Goal: Information Seeking & Learning: Check status

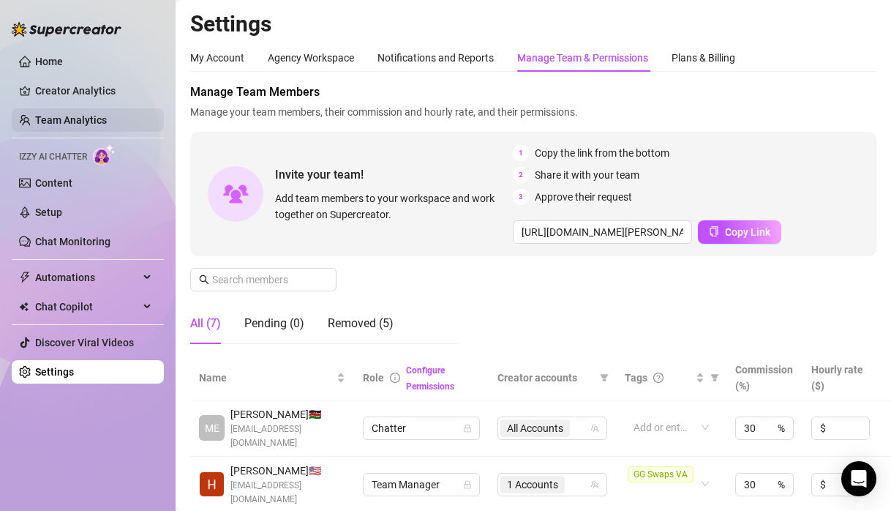
click at [75, 125] on link "Team Analytics" at bounding box center [71, 120] width 72 height 12
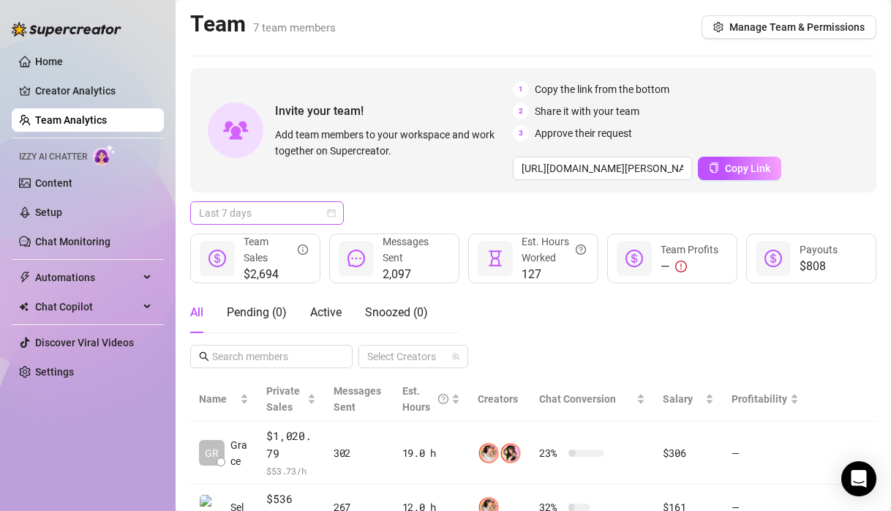
click at [342, 214] on div "Last 7 days" at bounding box center [267, 212] width 154 height 23
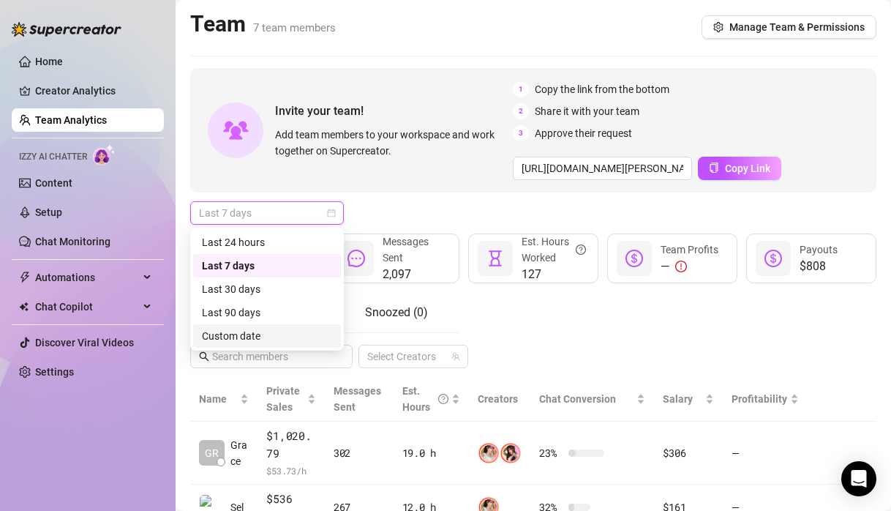
click at [269, 333] on div "Custom date" at bounding box center [267, 336] width 130 height 16
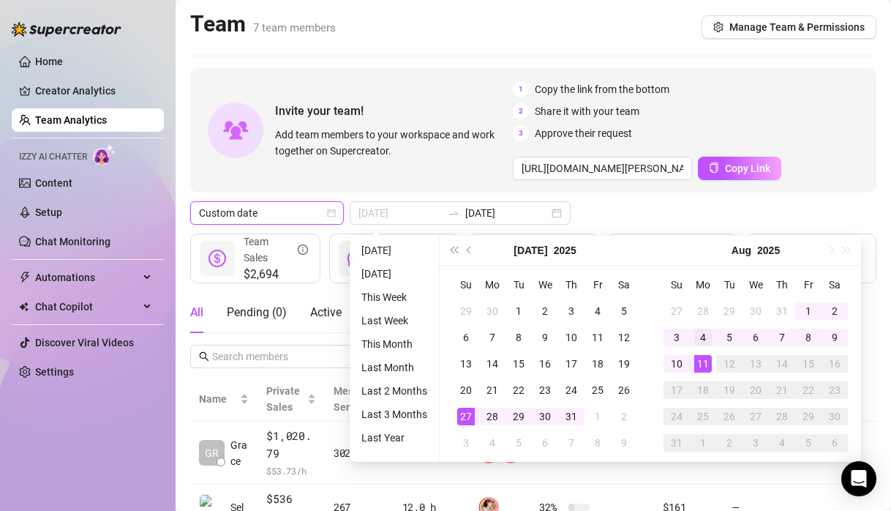
type input "[DATE]"
click at [701, 336] on div "4" at bounding box center [703, 337] width 18 height 18
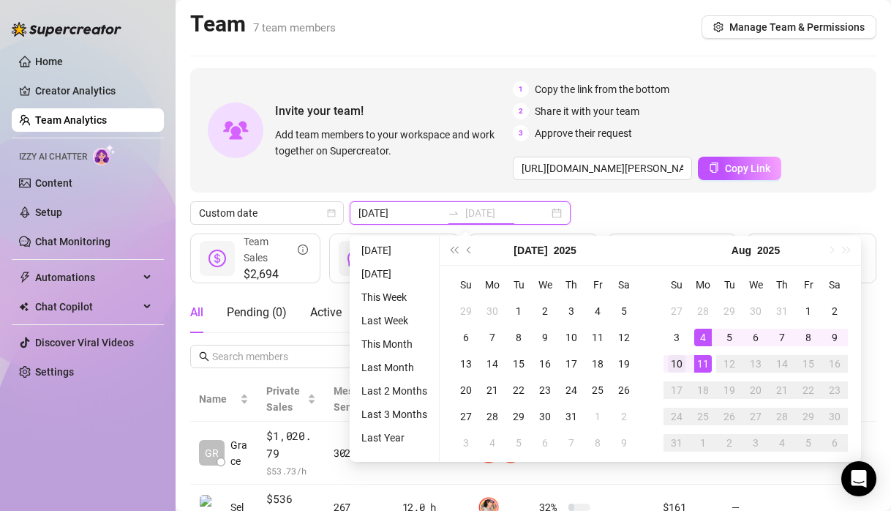
type input "[DATE]"
click at [677, 362] on div "10" at bounding box center [677, 364] width 18 height 18
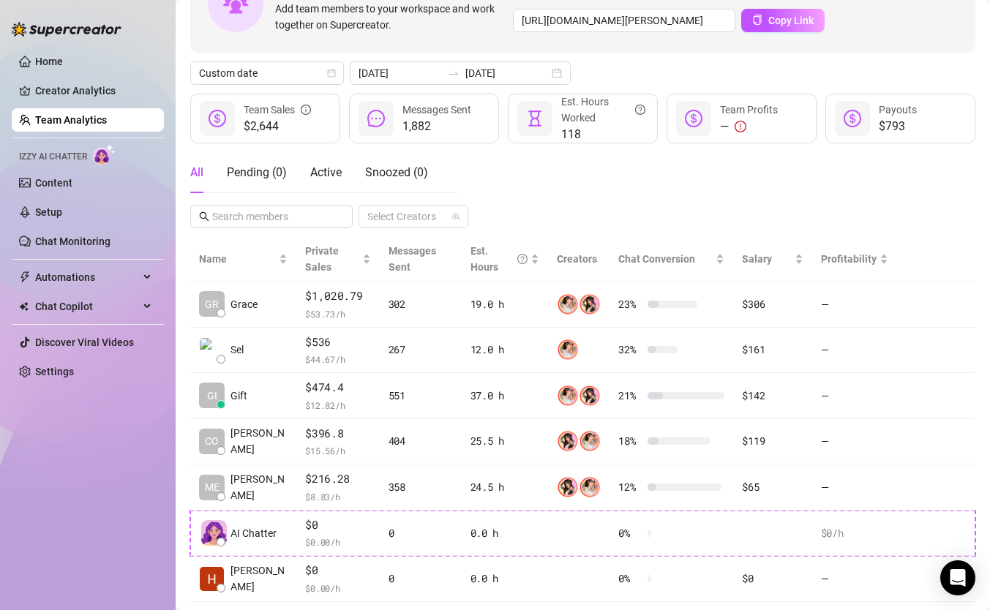
scroll to position [111, 0]
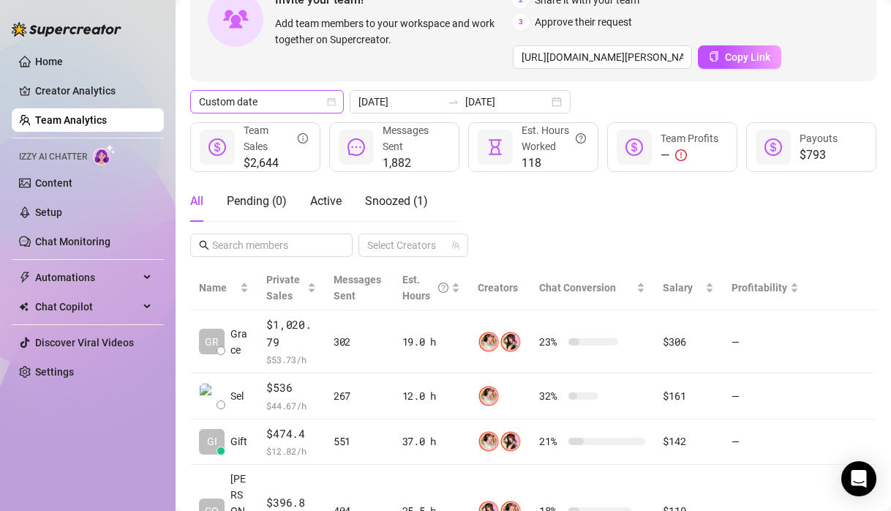
click at [292, 94] on span "Custom date" at bounding box center [267, 102] width 136 height 22
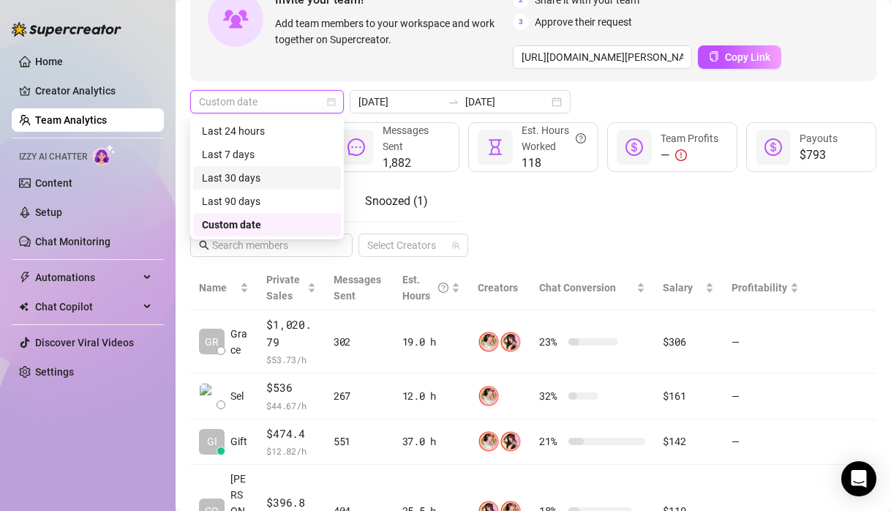
click at [249, 176] on div "Last 30 days" at bounding box center [267, 178] width 130 height 16
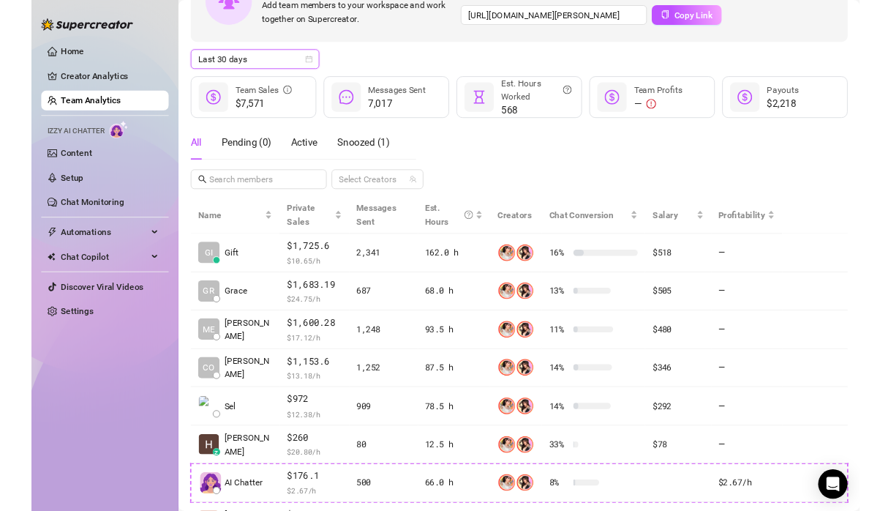
scroll to position [132, 0]
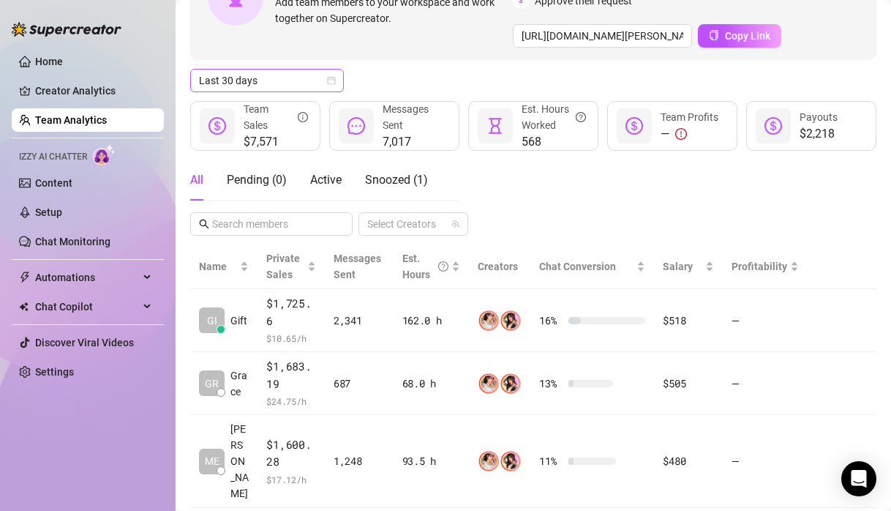
click at [264, 88] on span "Last 30 days" at bounding box center [267, 80] width 136 height 22
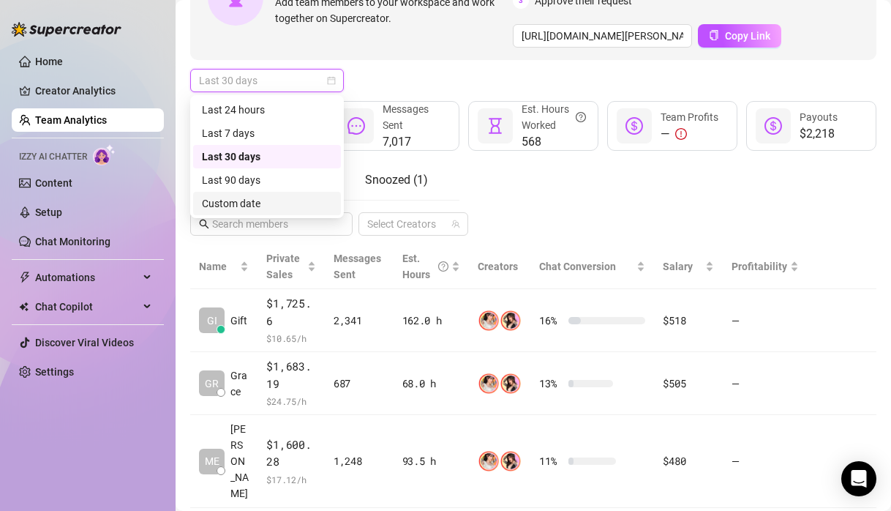
click at [244, 204] on div "Custom date" at bounding box center [267, 203] width 130 height 16
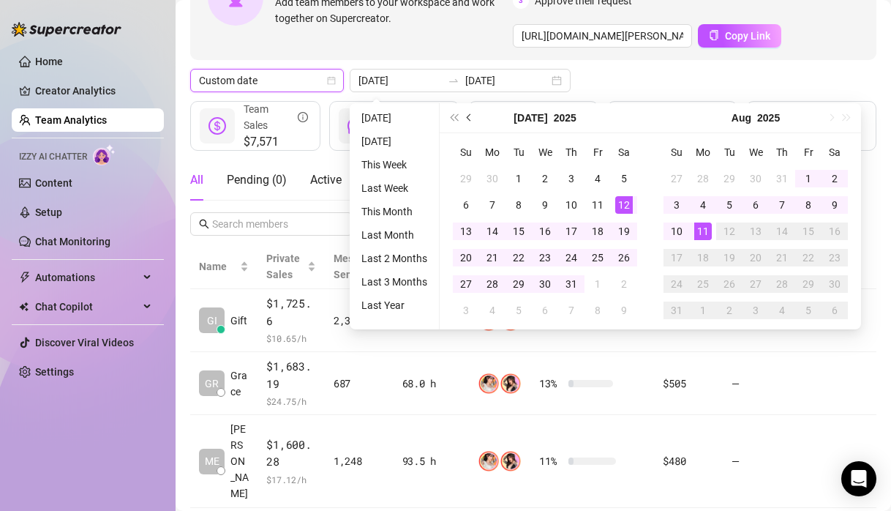
click at [467, 119] on button "Previous month (PageUp)" at bounding box center [470, 117] width 16 height 29
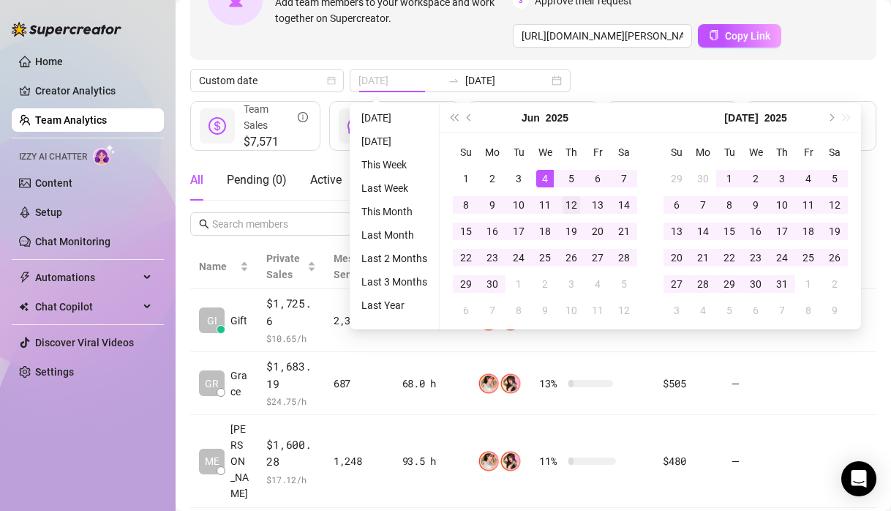
type input "[DATE]"
click at [571, 203] on div "12" at bounding box center [571, 205] width 18 height 18
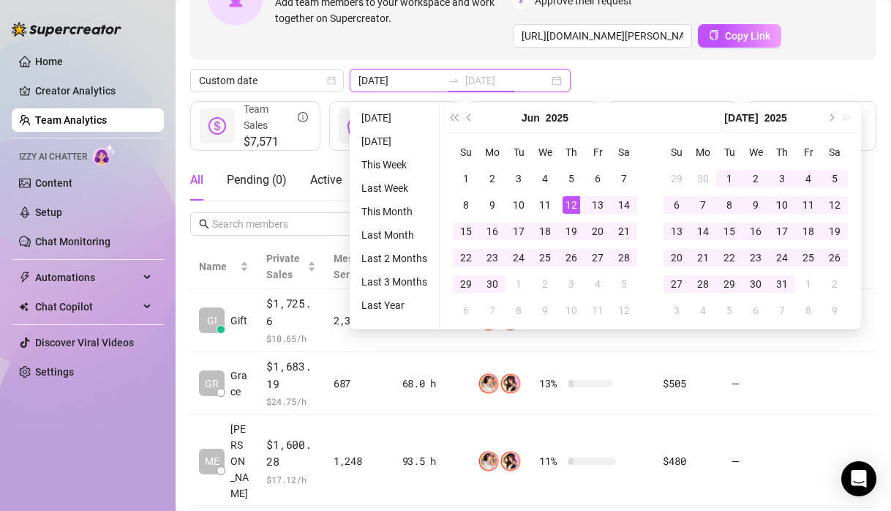
type input "[DATE]"
click at [600, 86] on div "Custom date [DATE] [DATE]" at bounding box center [533, 80] width 686 height 23
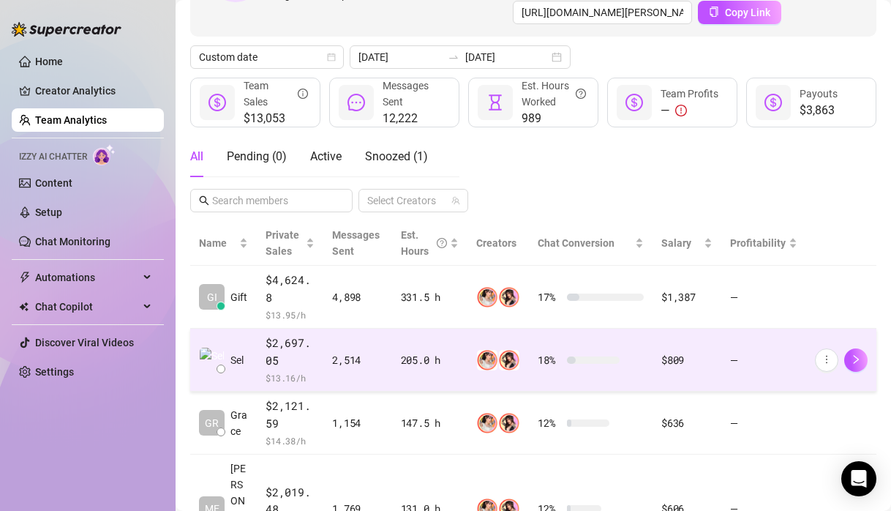
scroll to position [155, 0]
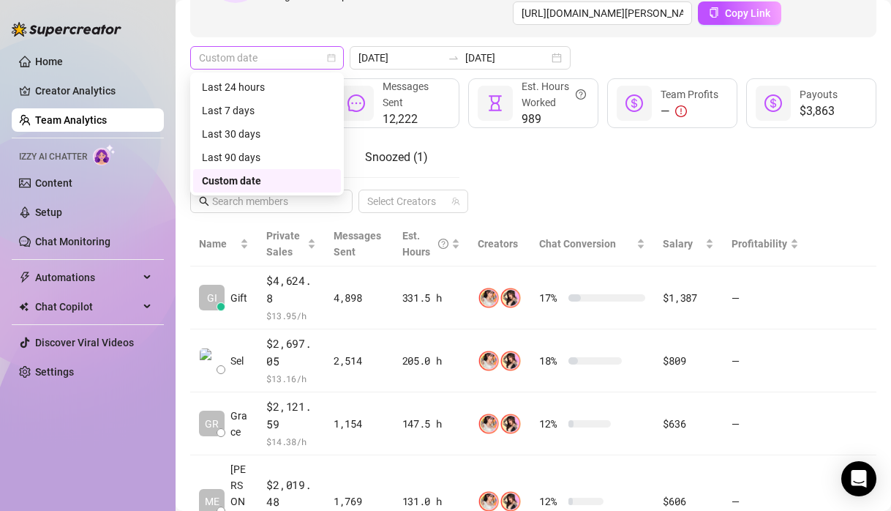
click at [289, 56] on span "Custom date" at bounding box center [267, 58] width 136 height 22
click at [230, 185] on div "Custom date" at bounding box center [267, 181] width 130 height 16
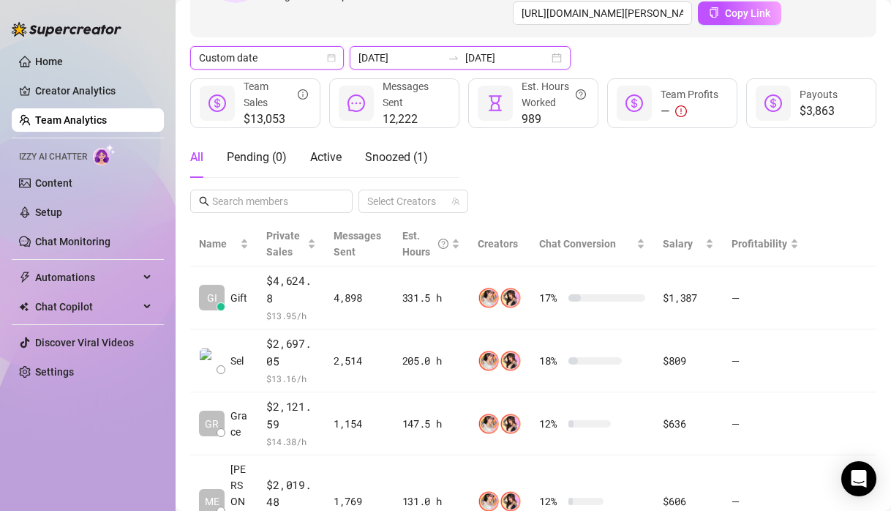
click at [401, 61] on input "[DATE]" at bounding box center [399, 58] width 83 height 16
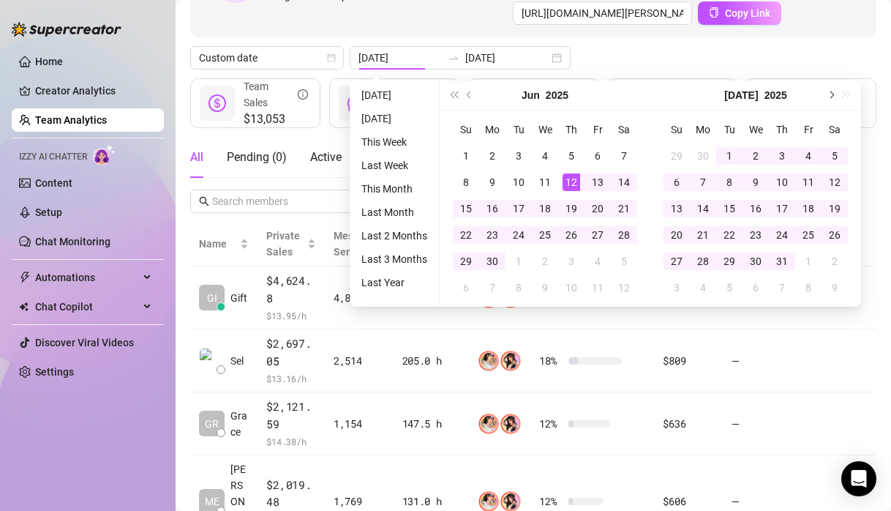
click at [828, 94] on span "Next month (PageDown)" at bounding box center [830, 94] width 7 height 7
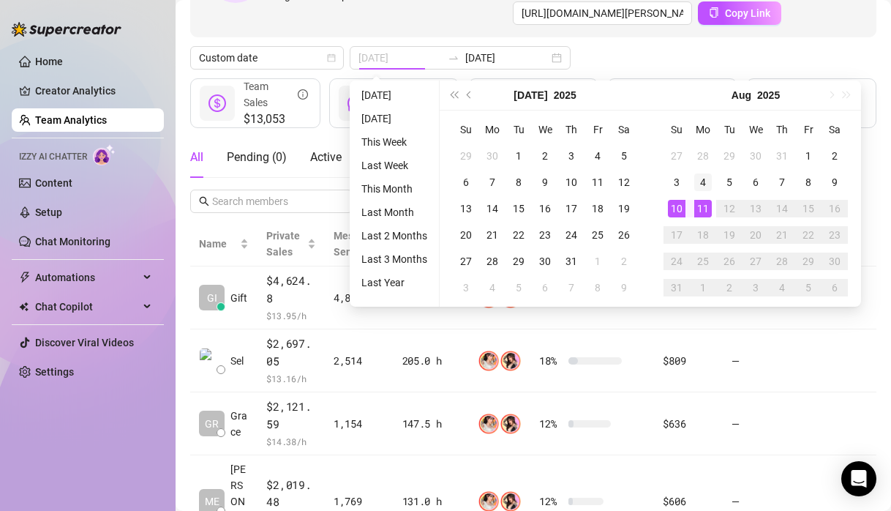
type input "[DATE]"
click at [702, 188] on div "4" at bounding box center [703, 182] width 18 height 18
type input "[DATE]"
click at [679, 207] on div "10" at bounding box center [677, 209] width 18 height 18
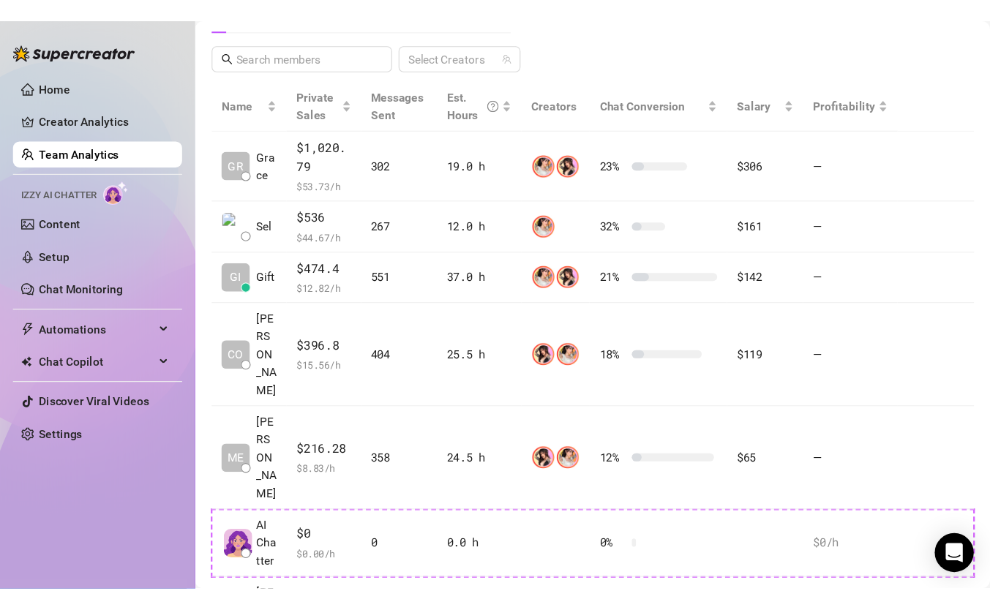
scroll to position [309, 0]
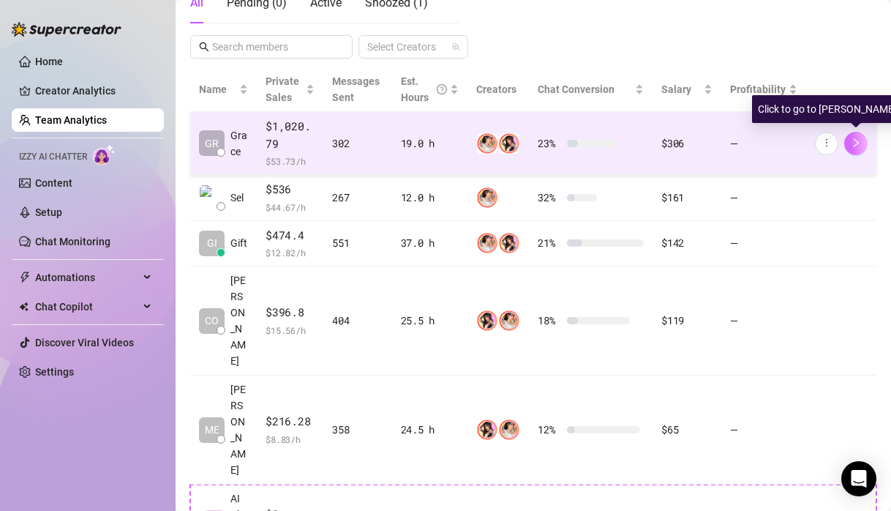
click at [854, 146] on icon "right" at bounding box center [856, 143] width 10 height 10
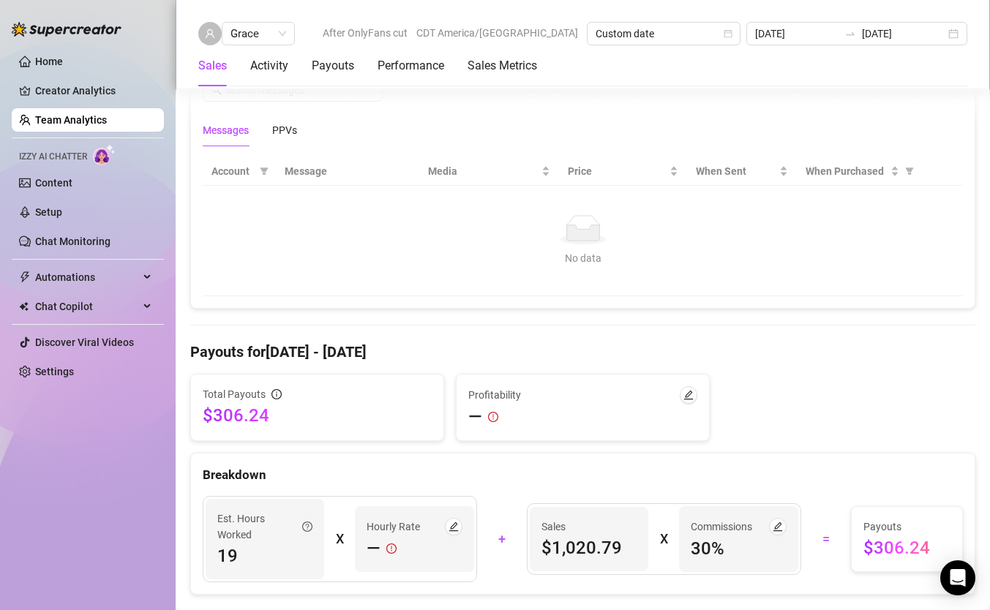
scroll to position [1013, 0]
click at [261, 78] on div "Activity" at bounding box center [269, 65] width 38 height 41
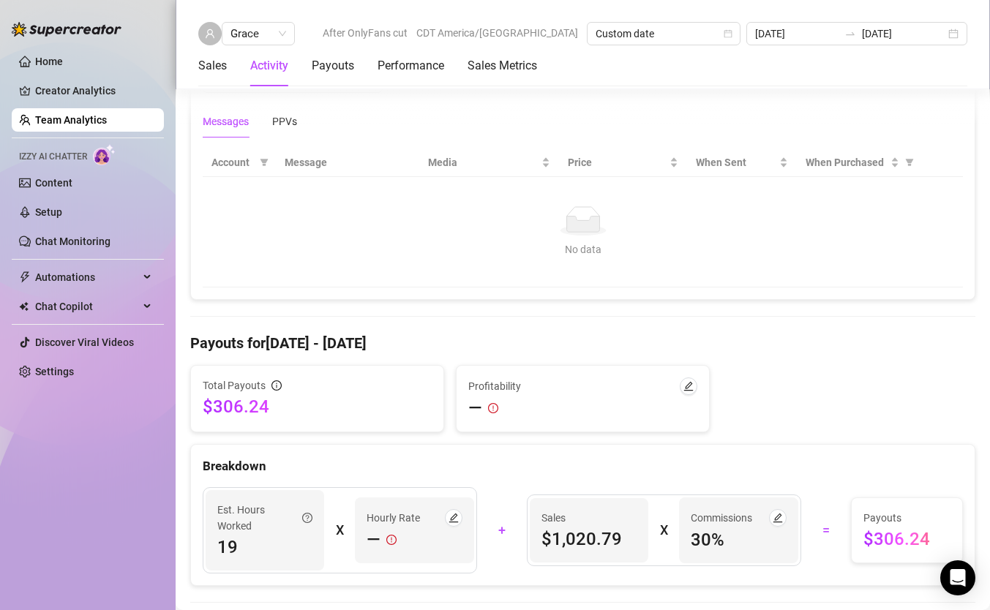
scroll to position [936, 0]
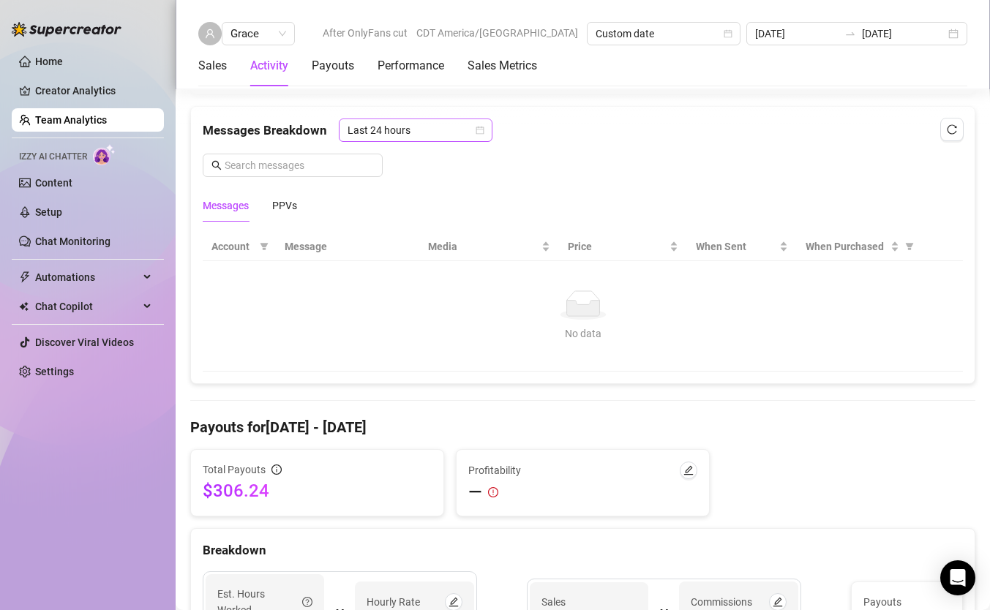
click at [410, 136] on span "Last 24 hours" at bounding box center [415, 130] width 136 height 22
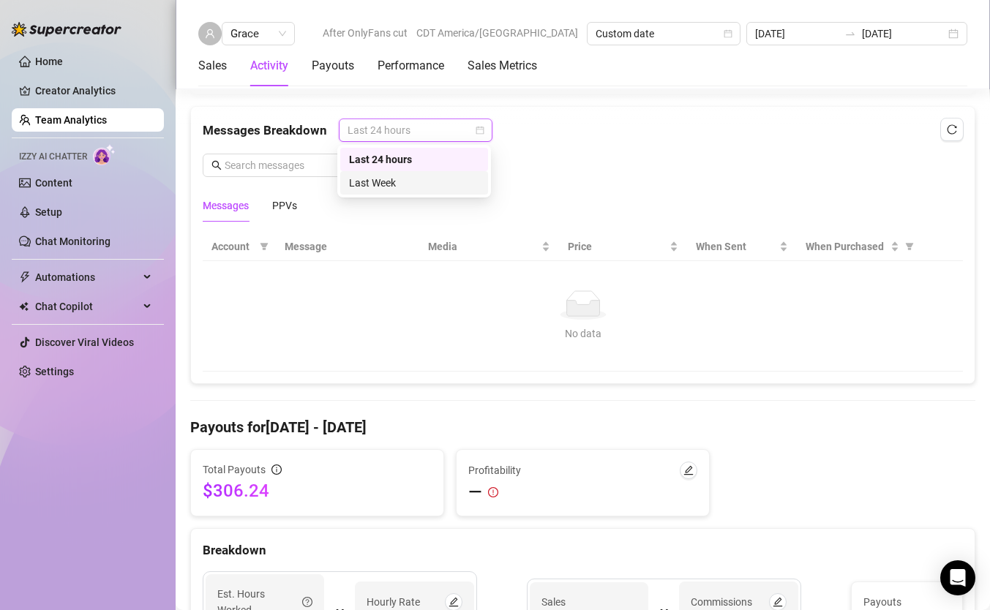
click at [402, 178] on div "Last Week" at bounding box center [414, 183] width 130 height 16
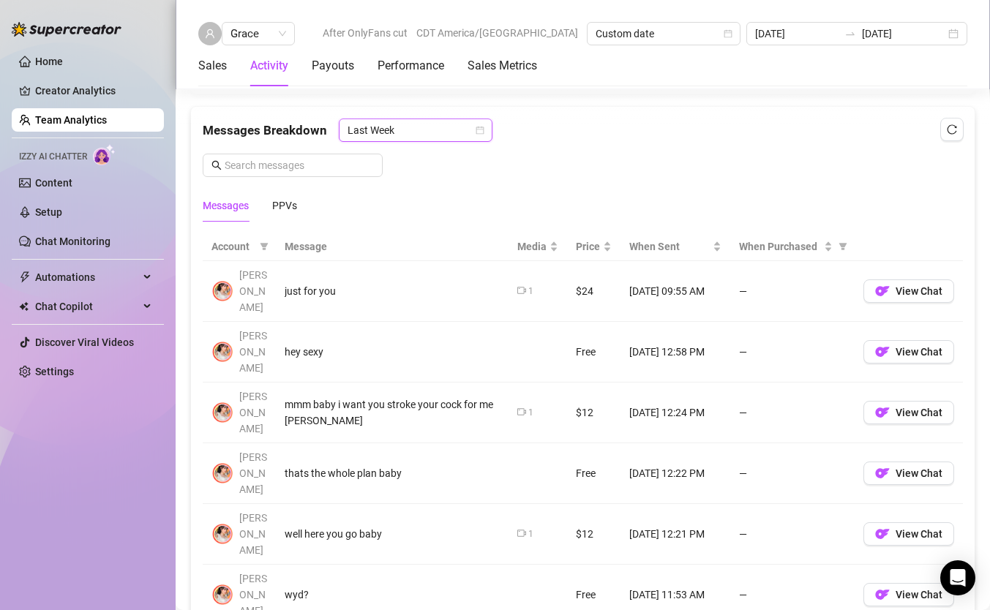
scroll to position [946, 0]
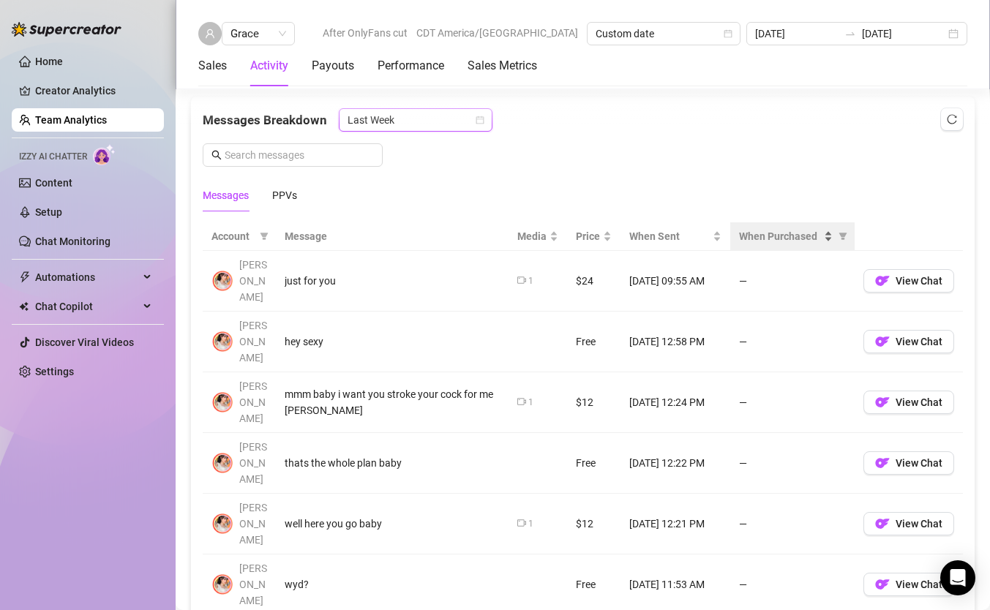
click at [828, 241] on div "When Purchased" at bounding box center [786, 236] width 94 height 16
click at [829, 232] on div "When Purchased" at bounding box center [786, 236] width 94 height 16
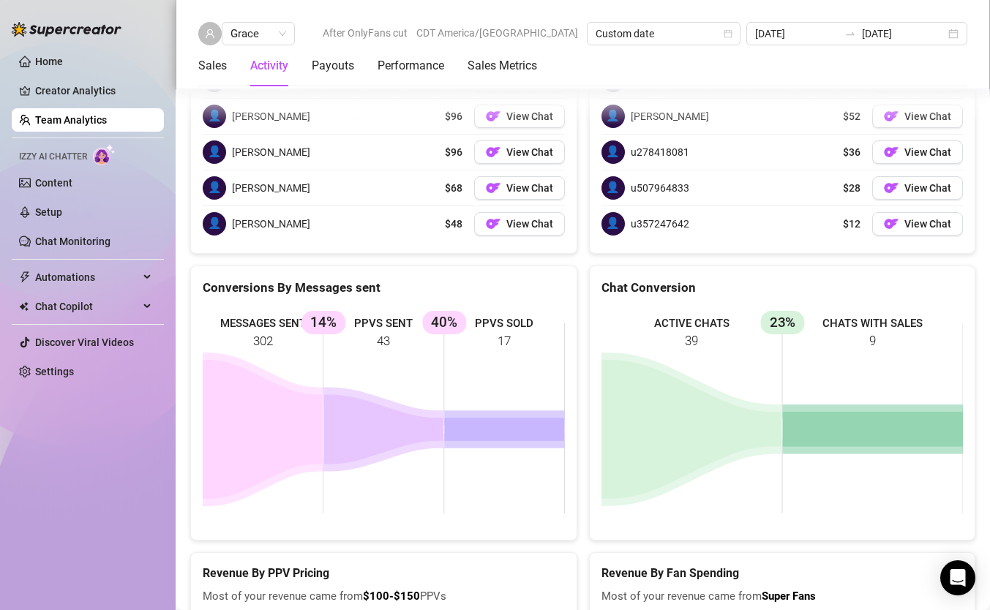
scroll to position [2540, 0]
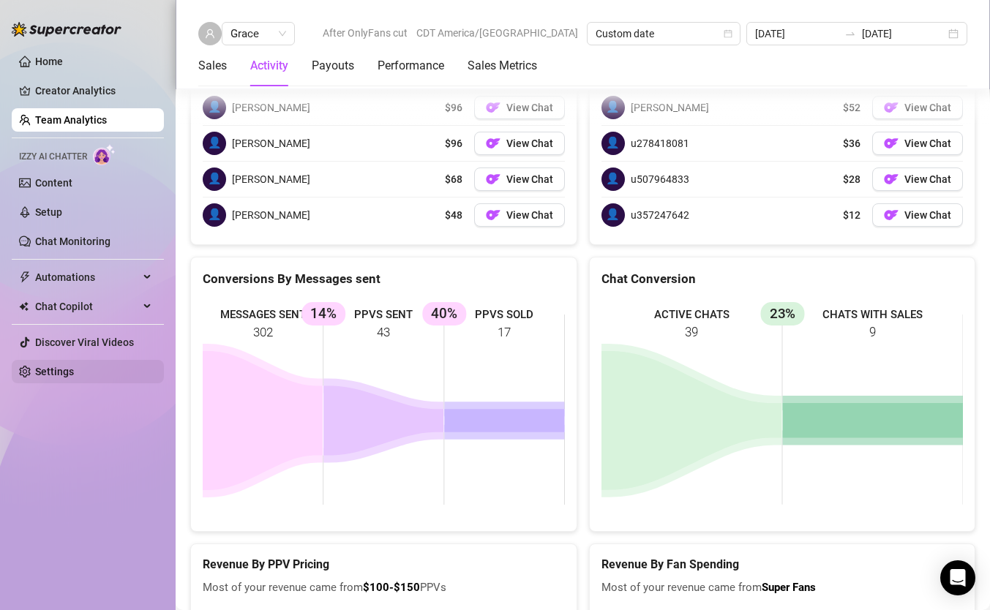
click at [74, 370] on link "Settings" at bounding box center [54, 372] width 39 height 12
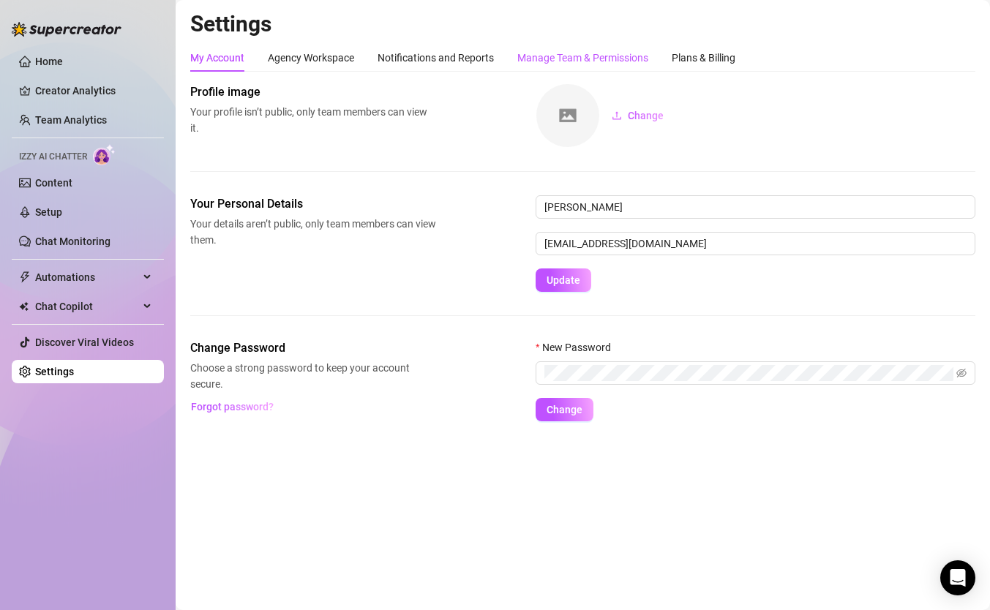
click at [573, 63] on div "Manage Team & Permissions" at bounding box center [582, 58] width 131 height 16
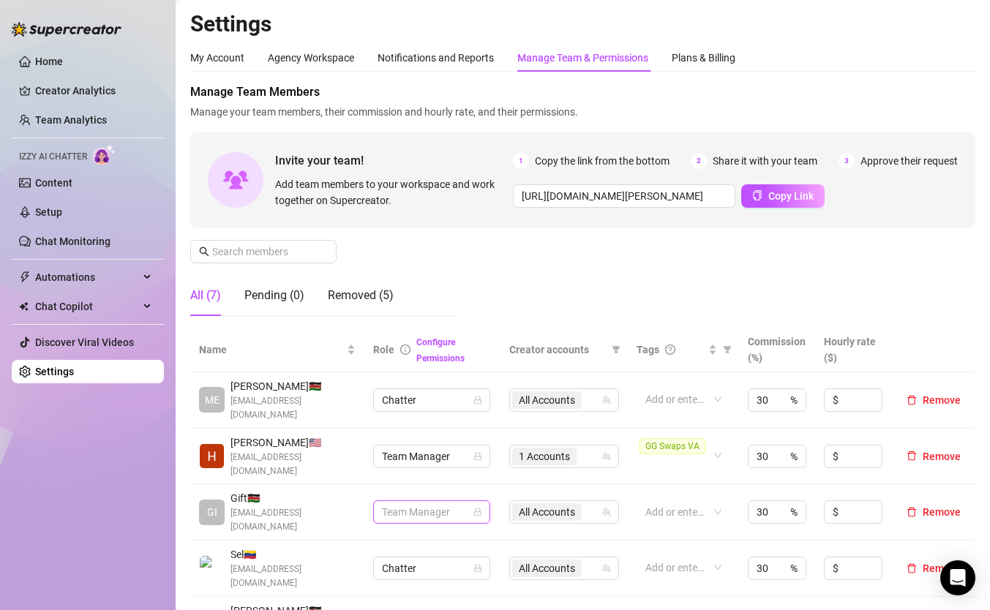
click at [459, 501] on span "Team Manager" at bounding box center [431, 512] width 99 height 22
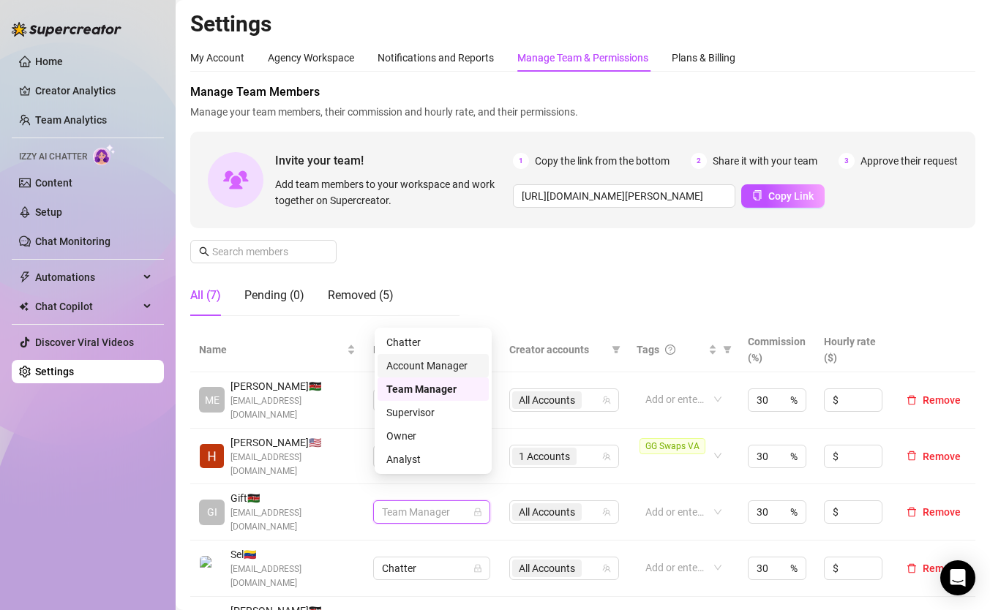
click at [513, 285] on div "Manage Team Members Manage your team members, their commission and hourly rate,…" at bounding box center [582, 205] width 785 height 244
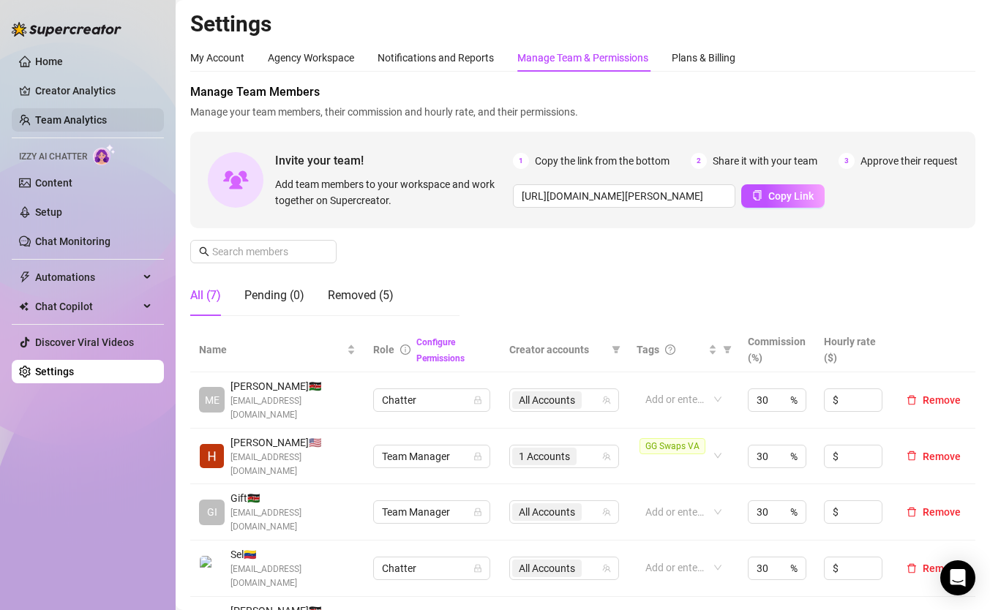
click at [85, 123] on link "Team Analytics" at bounding box center [71, 120] width 72 height 12
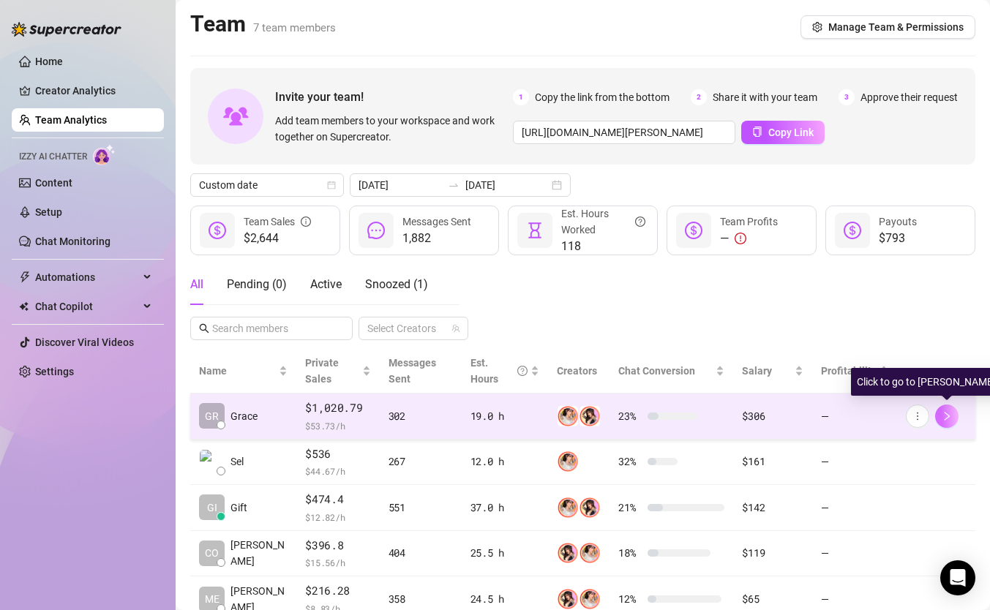
click at [890, 417] on button "button" at bounding box center [946, 415] width 23 height 23
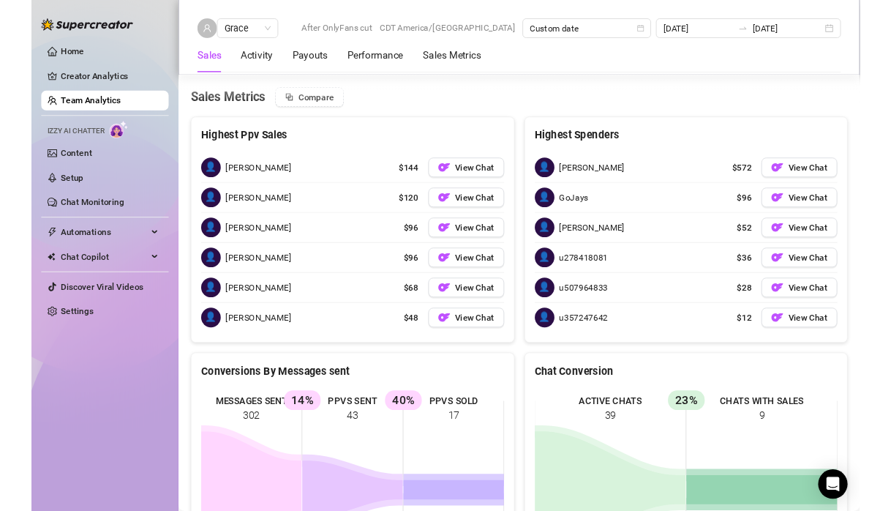
scroll to position [1837, 0]
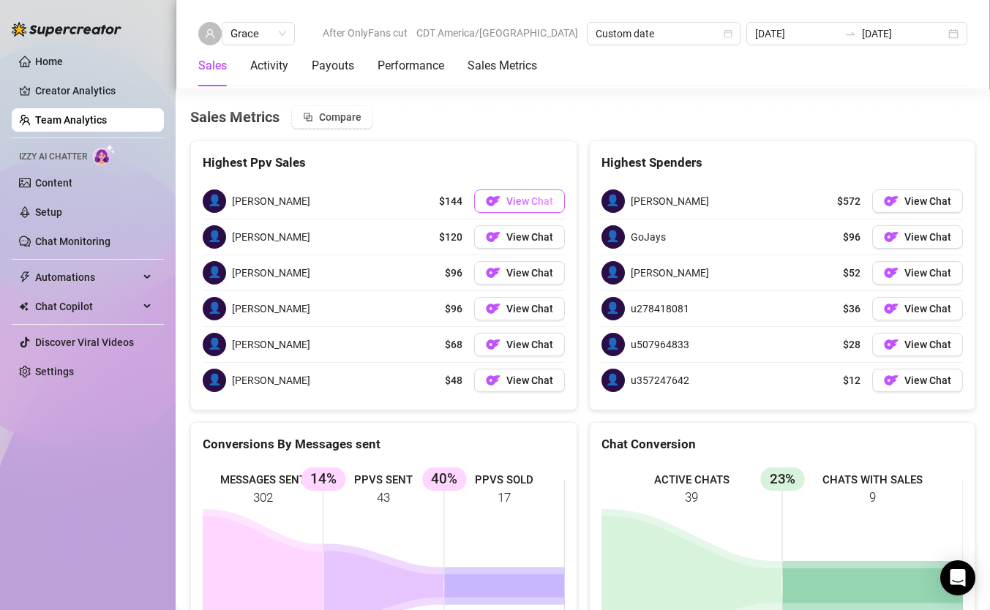
click at [533, 208] on button "View Chat" at bounding box center [519, 200] width 91 height 23
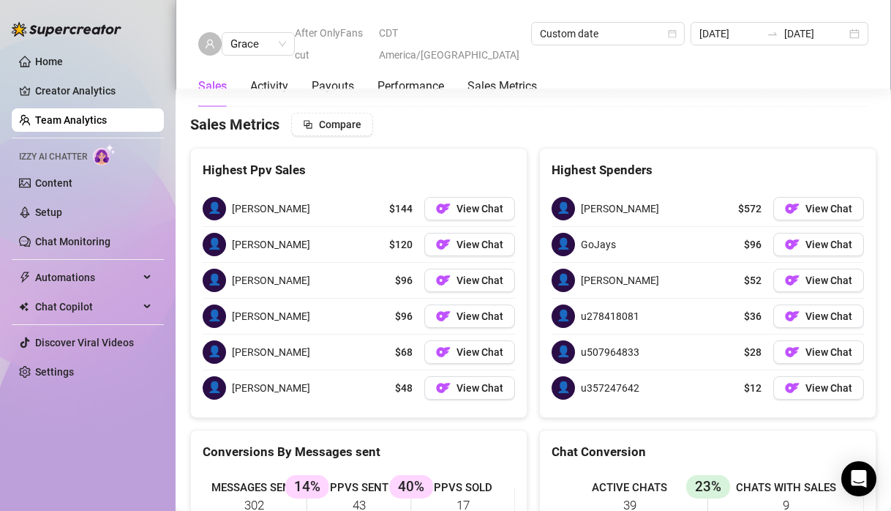
scroll to position [1844, 0]
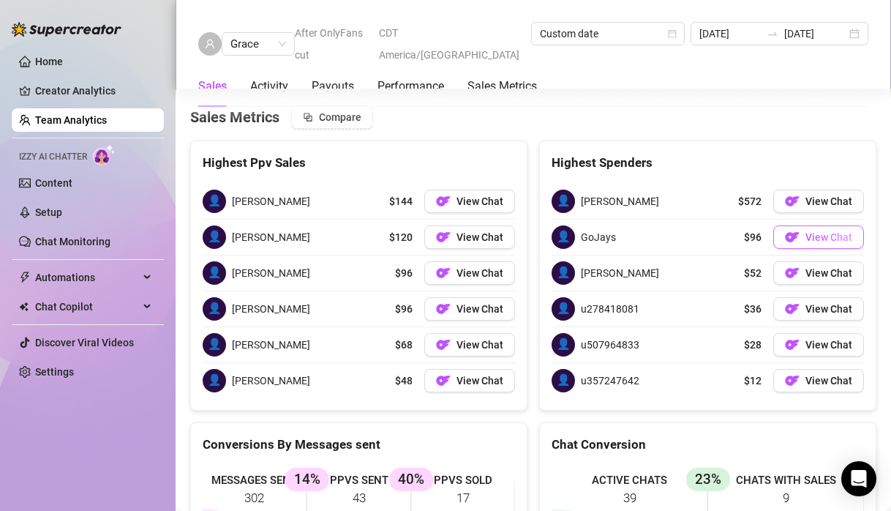
click at [816, 239] on span "View Chat" at bounding box center [828, 237] width 47 height 12
click at [826, 312] on span "View Chat" at bounding box center [828, 309] width 47 height 12
click at [482, 78] on Metrics "Sales Metrics" at bounding box center [501, 87] width 69 height 18
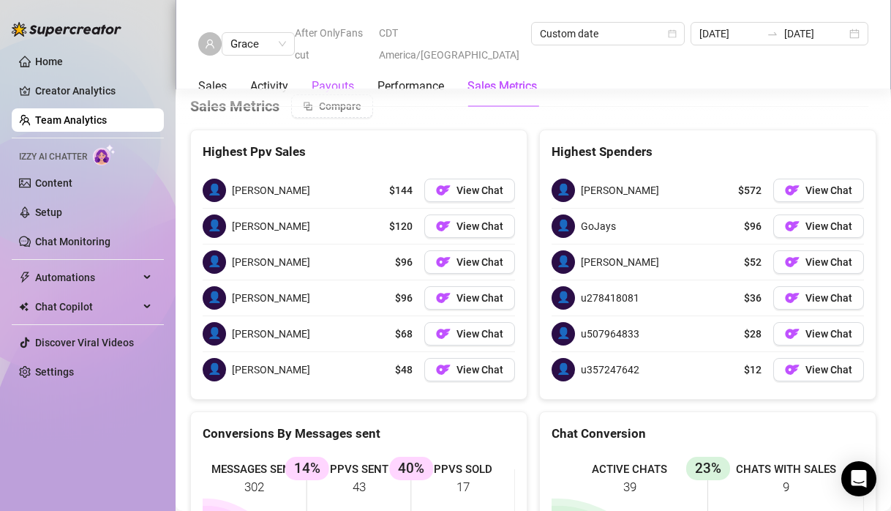
click at [325, 78] on div "Payouts" at bounding box center [333, 87] width 42 height 18
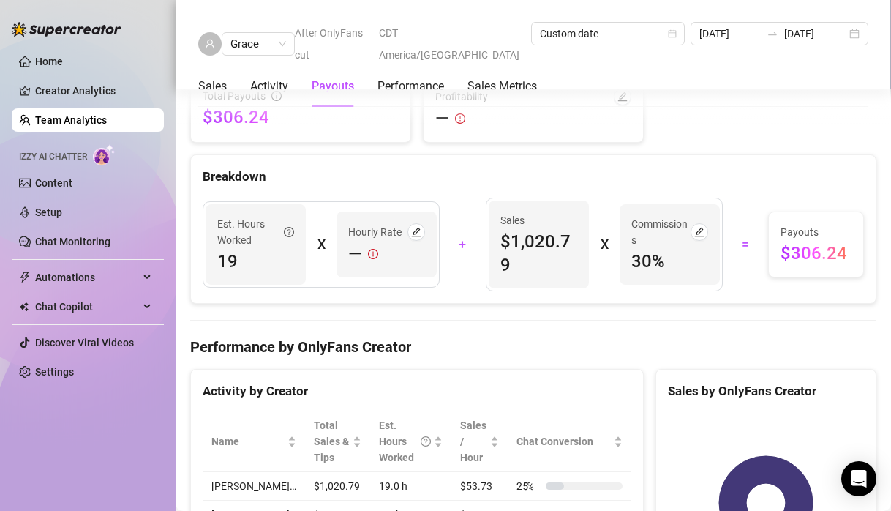
scroll to position [1257, 0]
